Goal: Task Accomplishment & Management: Manage account settings

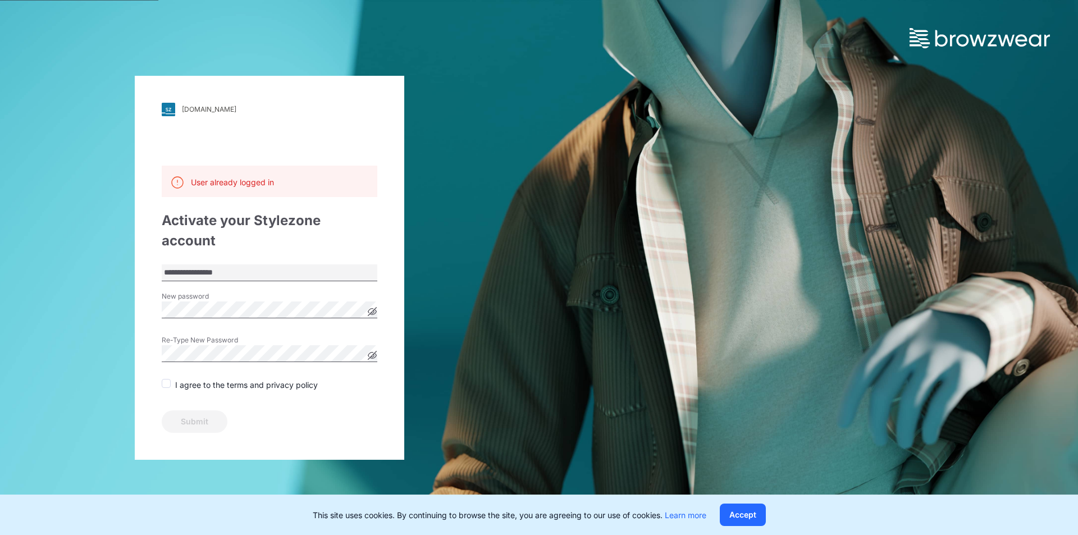
click at [166, 379] on span at bounding box center [166, 383] width 9 height 9
click at [376, 307] on icon at bounding box center [372, 311] width 8 height 8
click at [376, 307] on icon at bounding box center [372, 311] width 9 height 9
click at [376, 307] on icon at bounding box center [372, 311] width 8 height 8
click at [155, 303] on div "**********" at bounding box center [269, 268] width 269 height 384
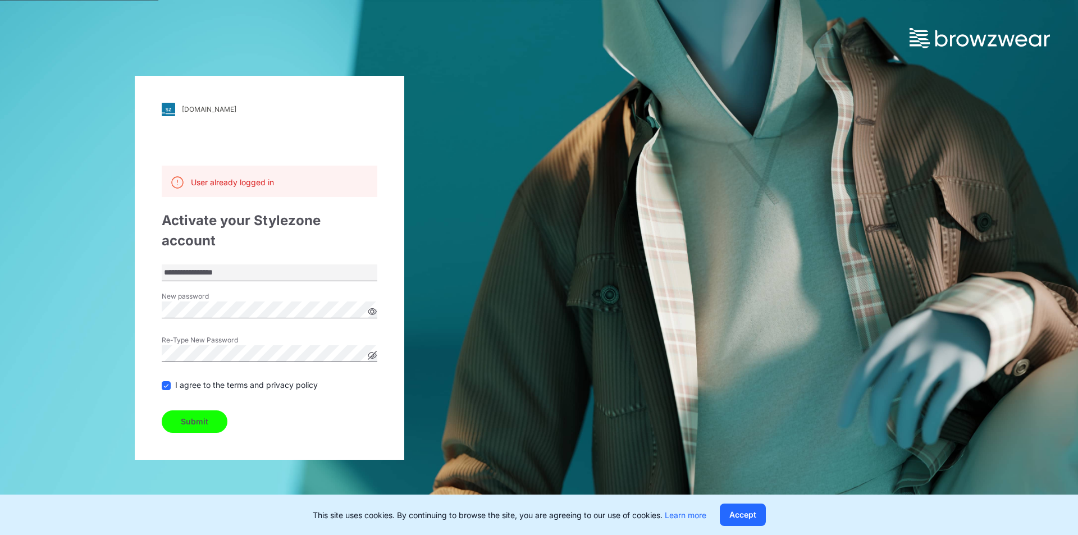
click at [194, 410] on button "Submit" at bounding box center [195, 421] width 66 height 22
click at [739, 517] on button "Accept" at bounding box center [743, 515] width 46 height 22
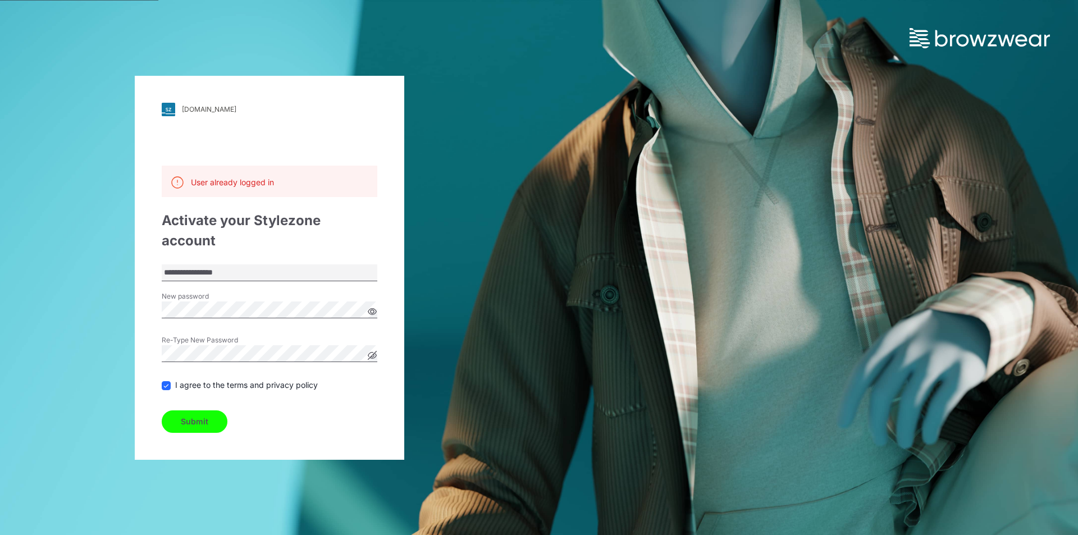
click at [200, 414] on button "Submit" at bounding box center [195, 421] width 66 height 22
click at [368, 307] on icon at bounding box center [372, 311] width 9 height 9
click at [200, 411] on button "Submit" at bounding box center [195, 421] width 66 height 22
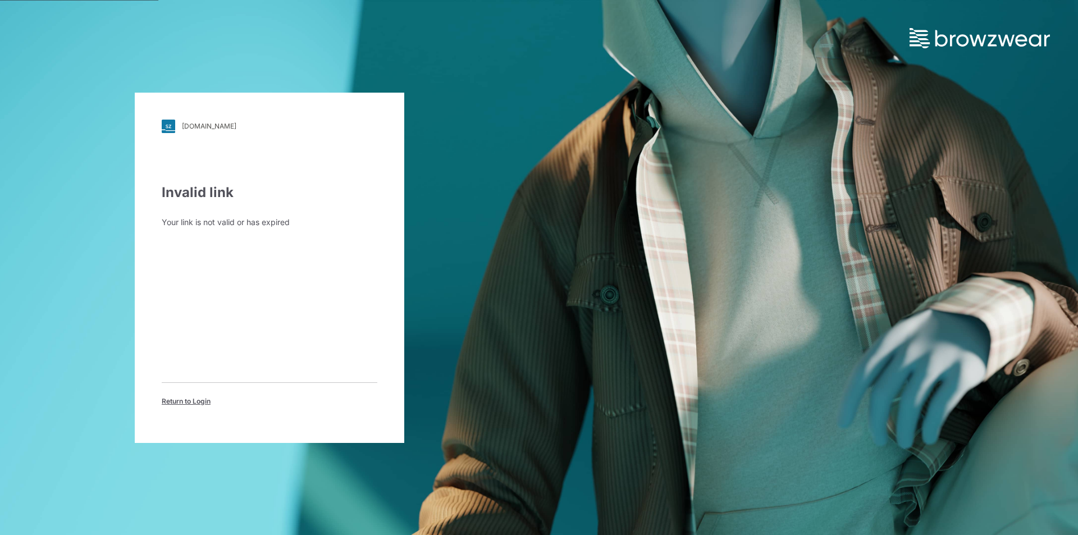
click at [210, 125] on div "[DOMAIN_NAME]" at bounding box center [209, 126] width 54 height 8
click at [211, 127] on div "[DOMAIN_NAME]" at bounding box center [209, 126] width 54 height 8
click at [181, 402] on span "Return to Login" at bounding box center [186, 401] width 49 height 10
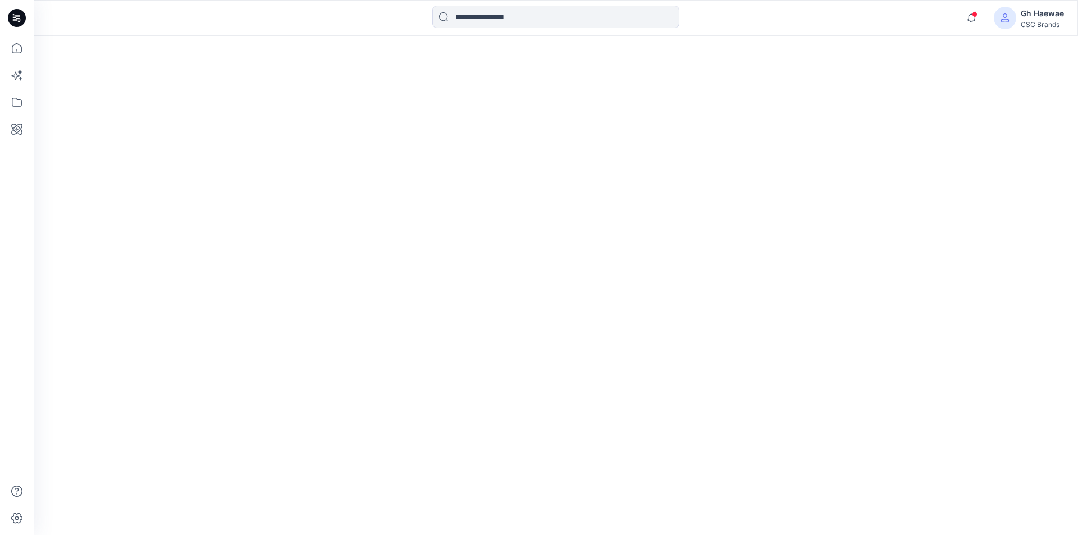
click at [1038, 20] on div "Gh Haewae" at bounding box center [1041, 13] width 43 height 13
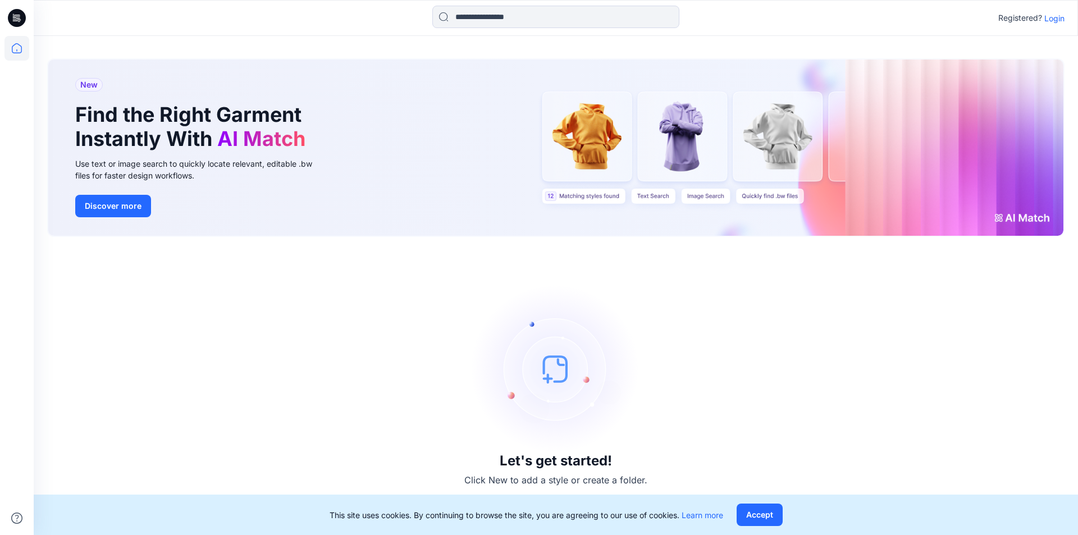
click at [1052, 20] on p "Login" at bounding box center [1054, 18] width 20 height 12
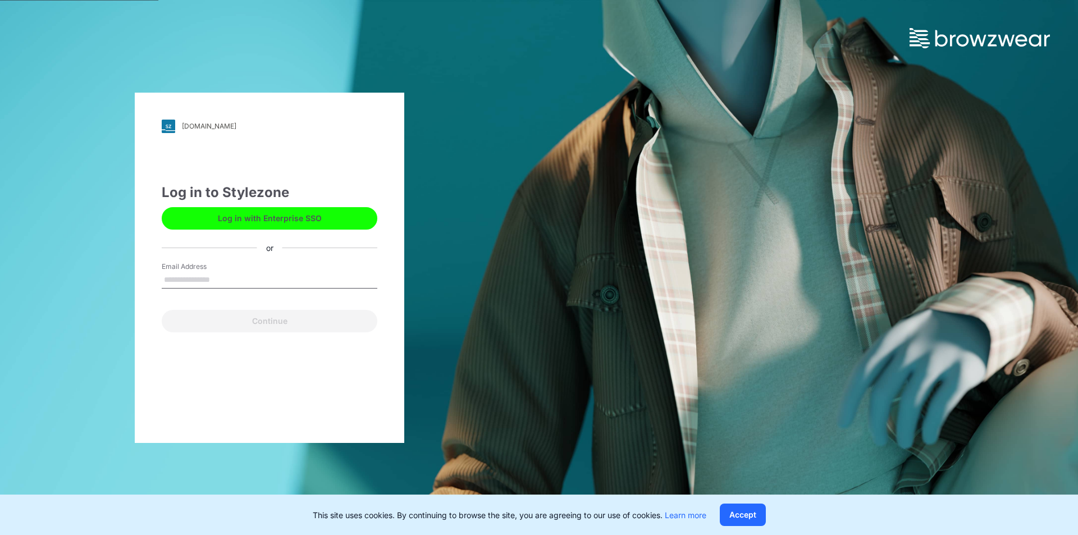
click at [194, 277] on input "Email Address" at bounding box center [270, 280] width 216 height 17
type input "**********"
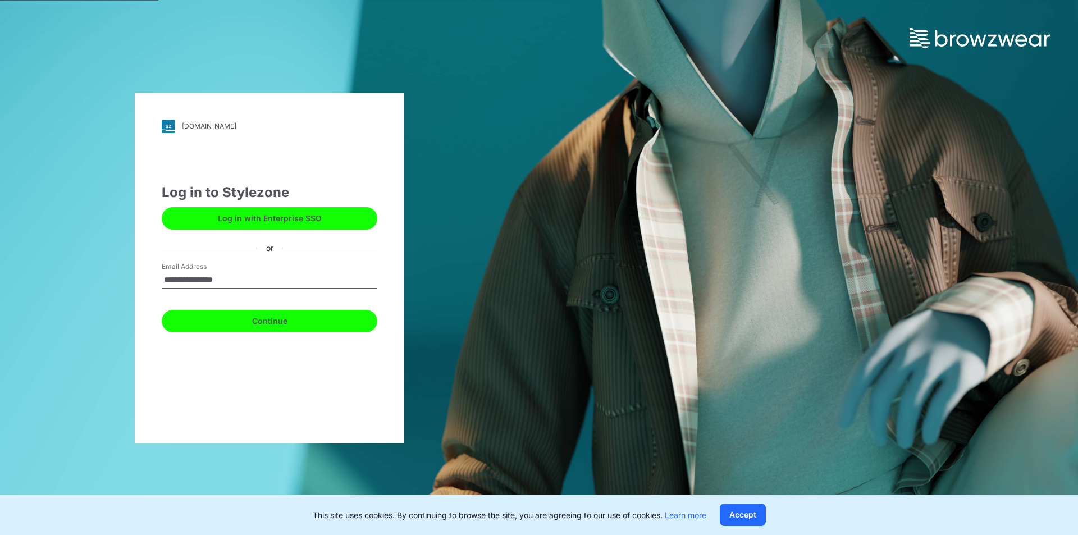
click at [281, 325] on button "Continue" at bounding box center [270, 321] width 216 height 22
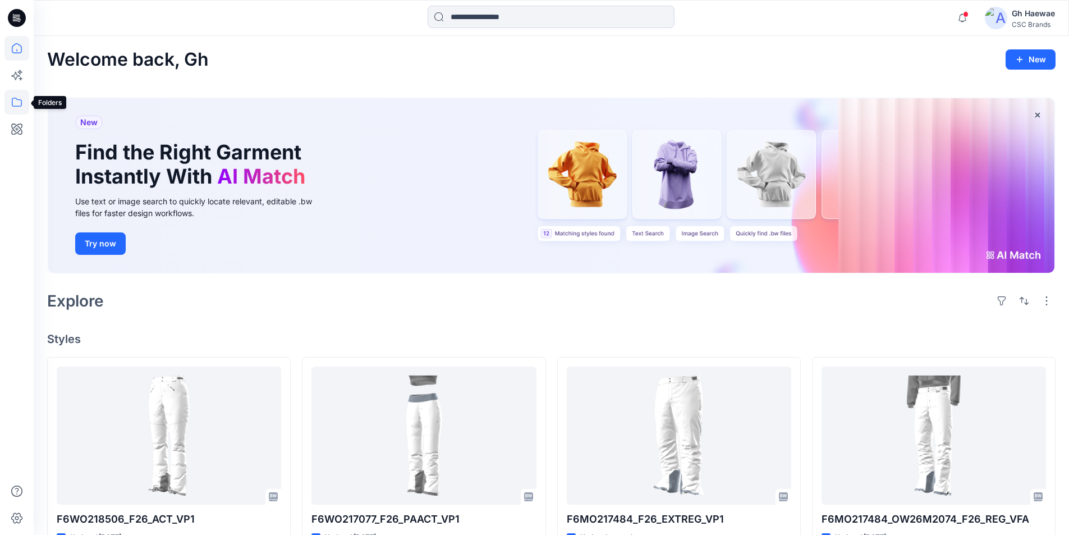
click at [12, 102] on icon at bounding box center [17, 102] width 10 height 9
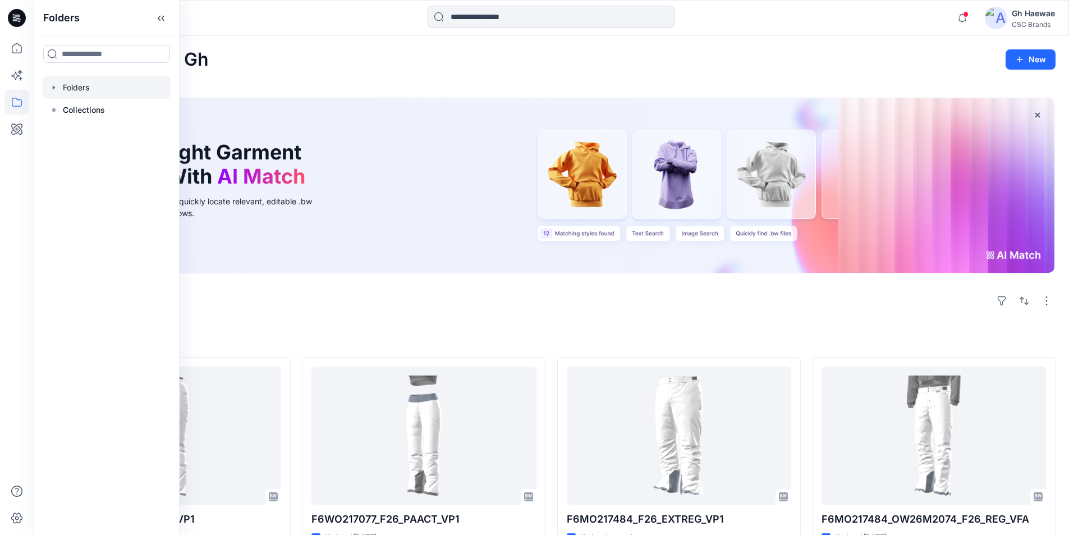
click at [95, 89] on div at bounding box center [107, 87] width 128 height 22
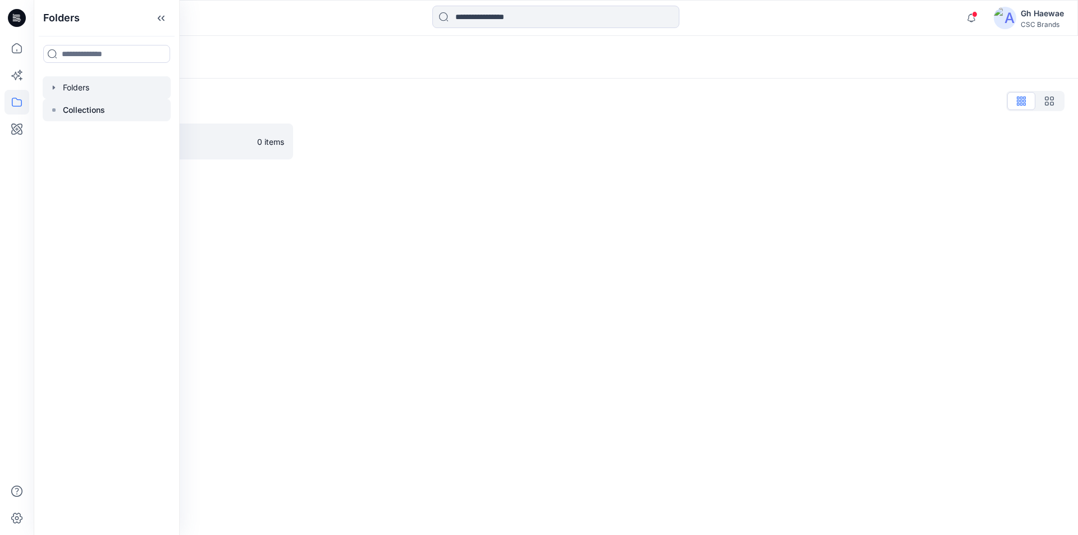
click at [55, 109] on icon at bounding box center [53, 110] width 9 height 9
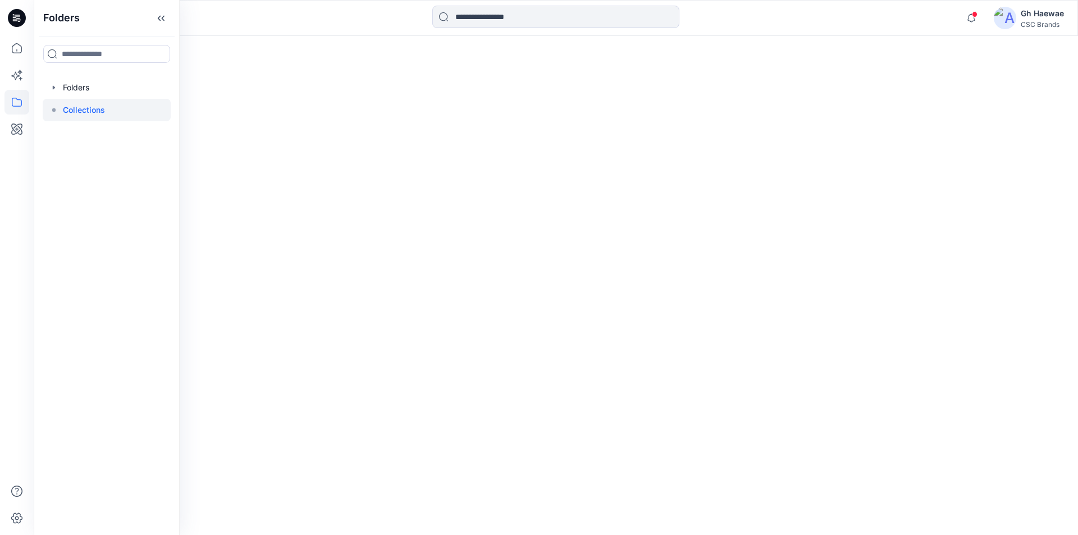
click at [54, 109] on rect at bounding box center [53, 109] width 3 height 3
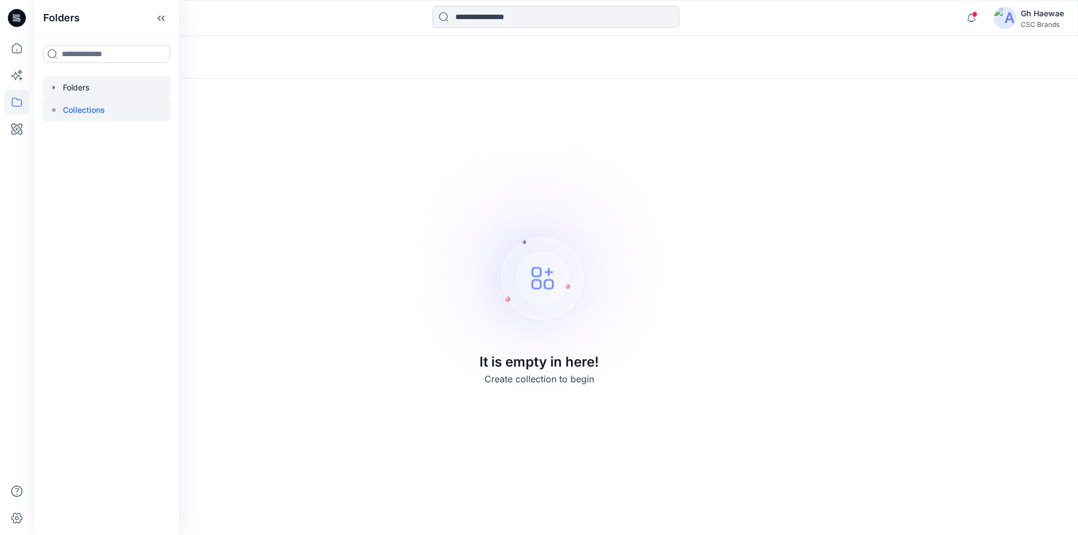
click at [53, 87] on icon "button" at bounding box center [54, 87] width 2 height 4
click at [79, 121] on div at bounding box center [107, 110] width 128 height 22
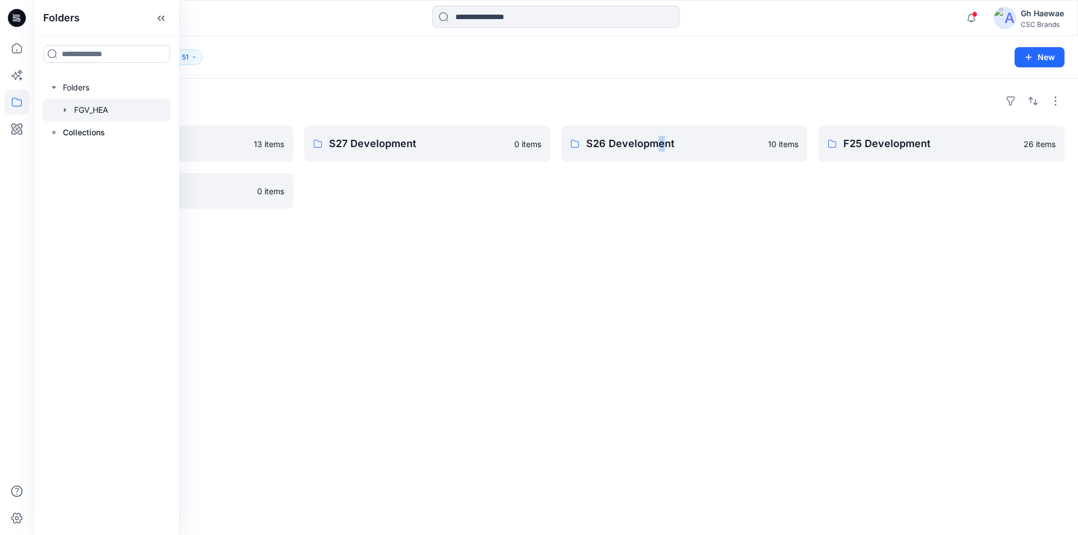
drag, startPoint x: 79, startPoint y: 121, endPoint x: 657, endPoint y: 334, distance: 615.5
click at [658, 338] on div "Folders F26 Development 13 items S25 Development 0 items S27 Development 0 item…" at bounding box center [556, 307] width 1044 height 456
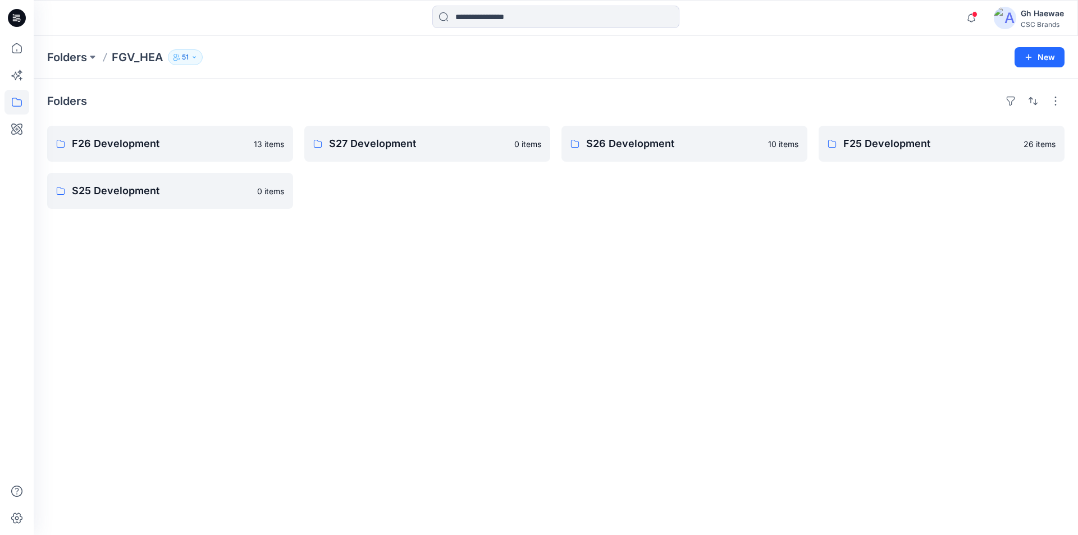
click at [890, 249] on div "Folders F26 Development 13 items S25 Development 0 items S27 Development 0 item…" at bounding box center [556, 307] width 1044 height 456
click at [431, 147] on p "S27 Development" at bounding box center [426, 144] width 194 height 16
